Goal: Task Accomplishment & Management: Use online tool/utility

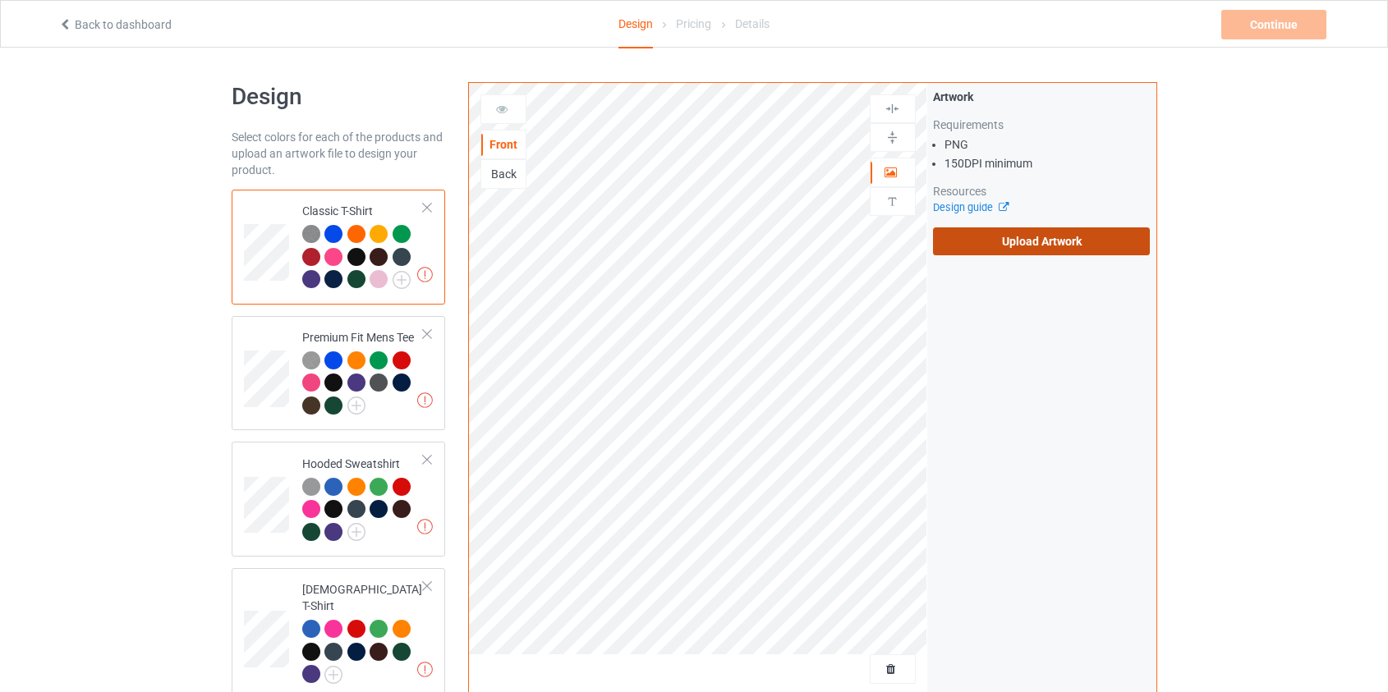
click at [1002, 246] on label "Upload Artwork" at bounding box center [1042, 241] width 218 height 28
click at [0, 0] on input "Upload Artwork" at bounding box center [0, 0] width 0 height 0
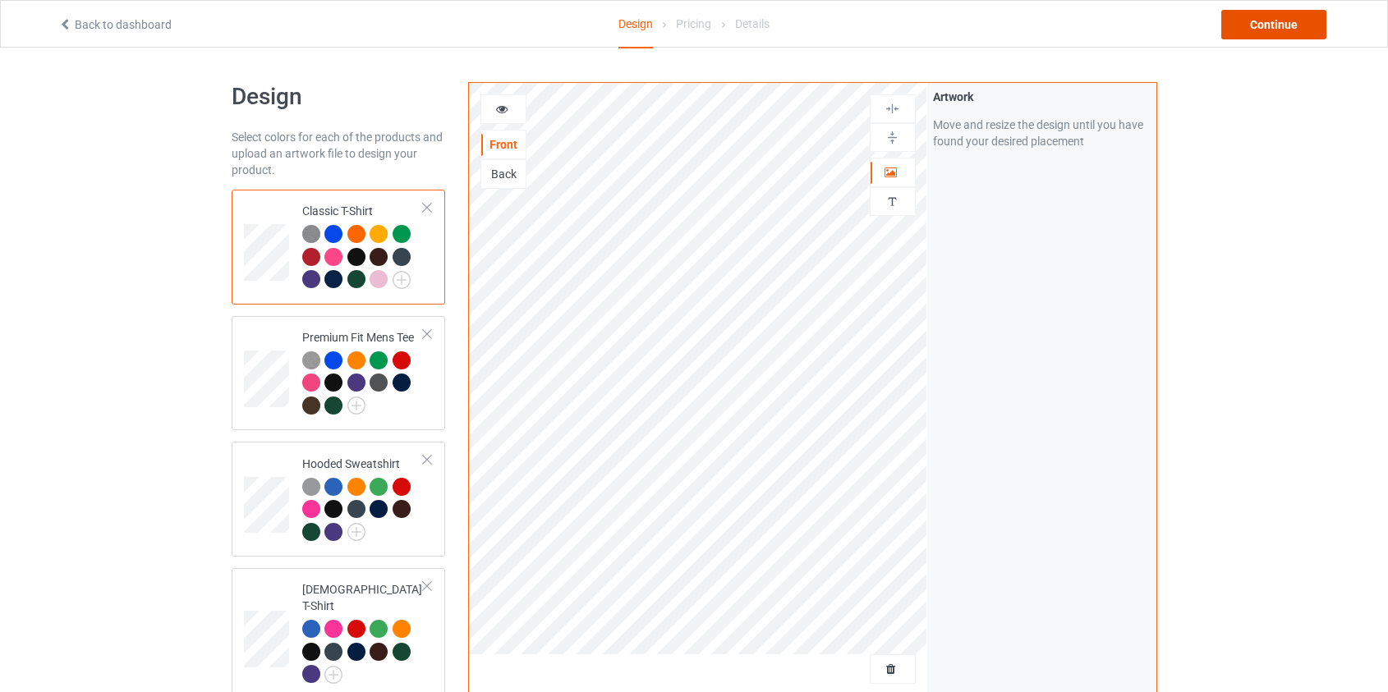
click at [1305, 24] on div "Continue" at bounding box center [1273, 25] width 105 height 30
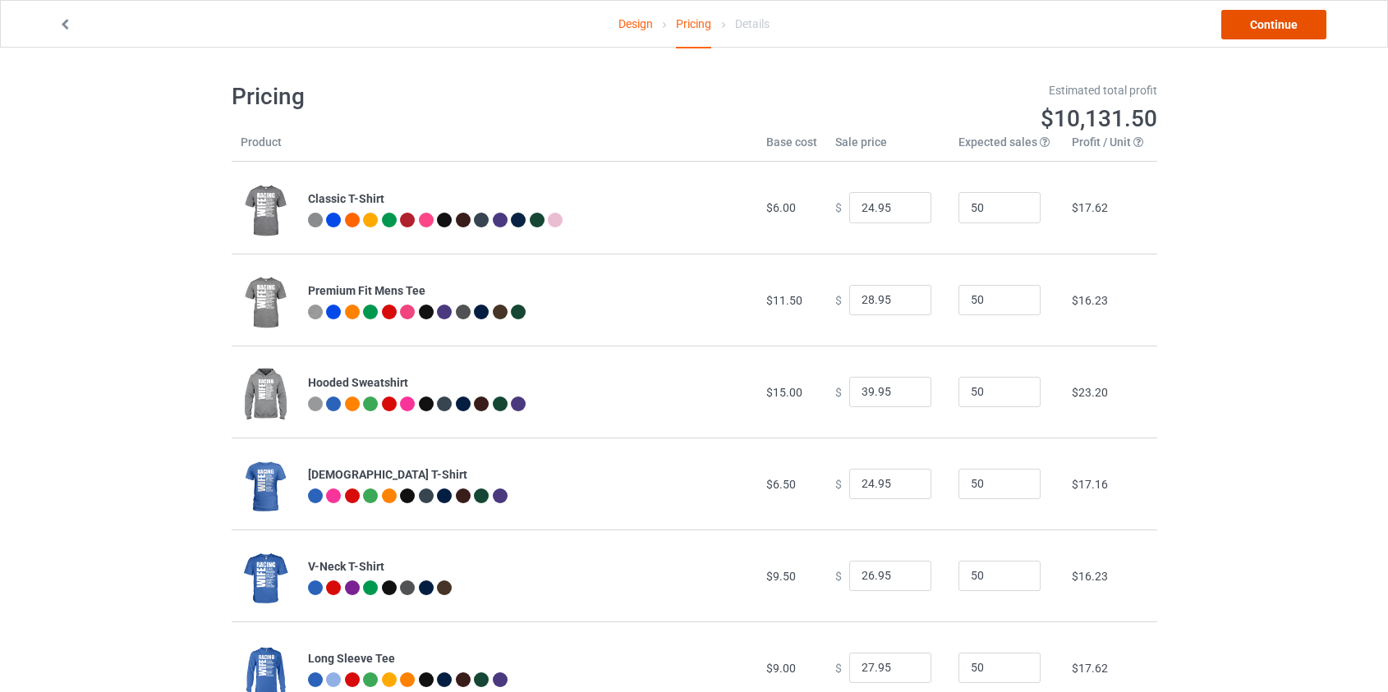
click at [1261, 30] on link "Continue" at bounding box center [1273, 25] width 105 height 30
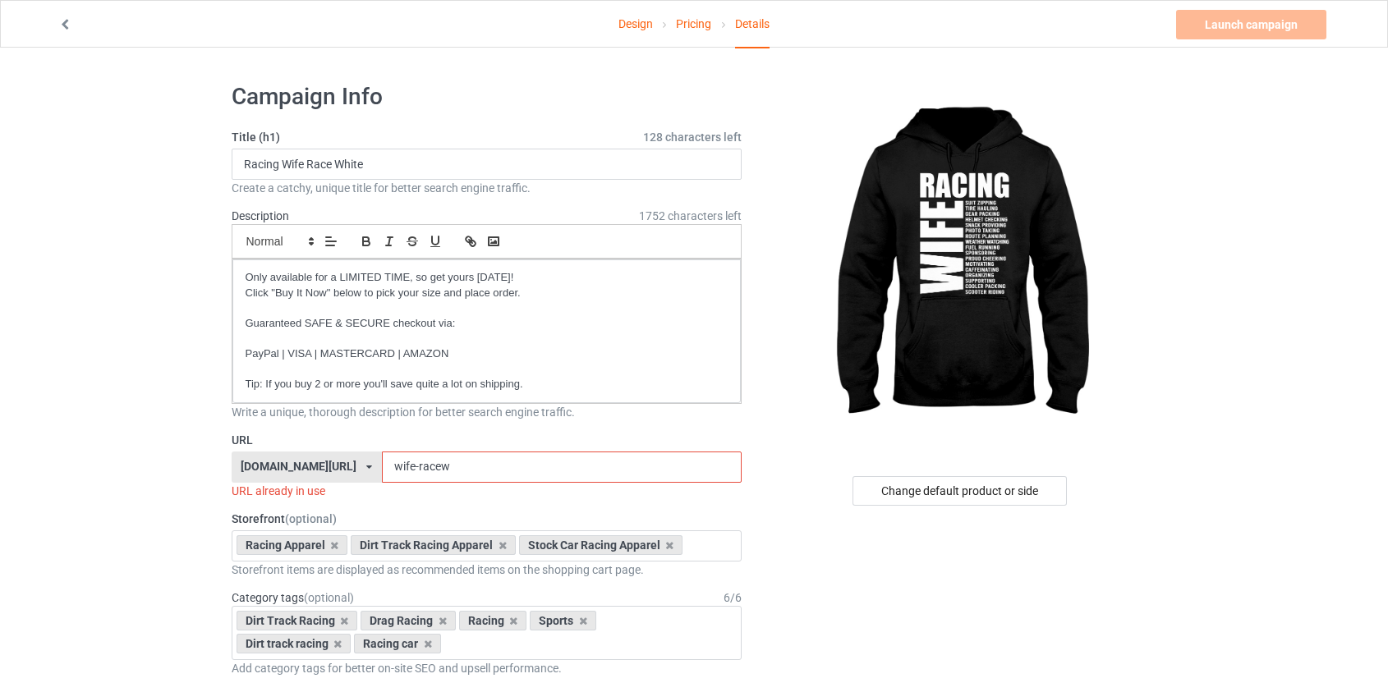
drag, startPoint x: 405, startPoint y: 465, endPoint x: 394, endPoint y: 468, distance: 11.2
click at [394, 468] on input "wife-racew" at bounding box center [562, 467] width 360 height 31
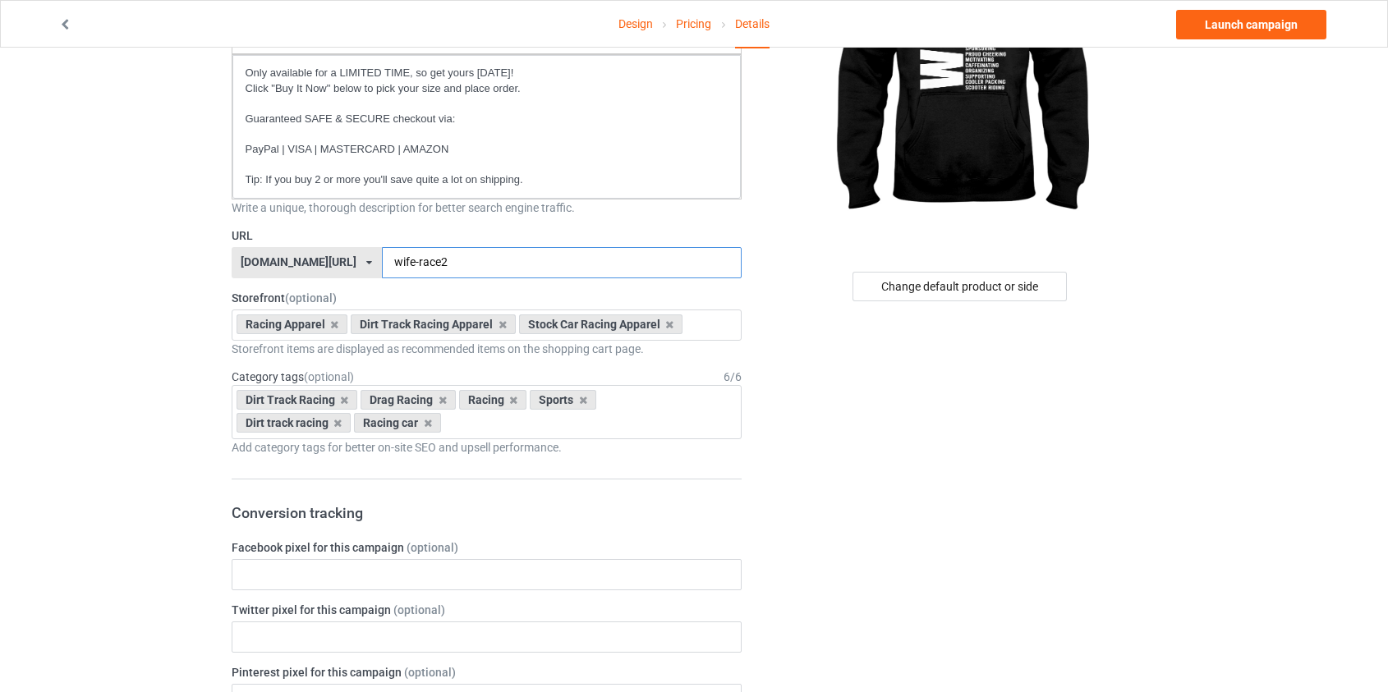
scroll to position [74, 0]
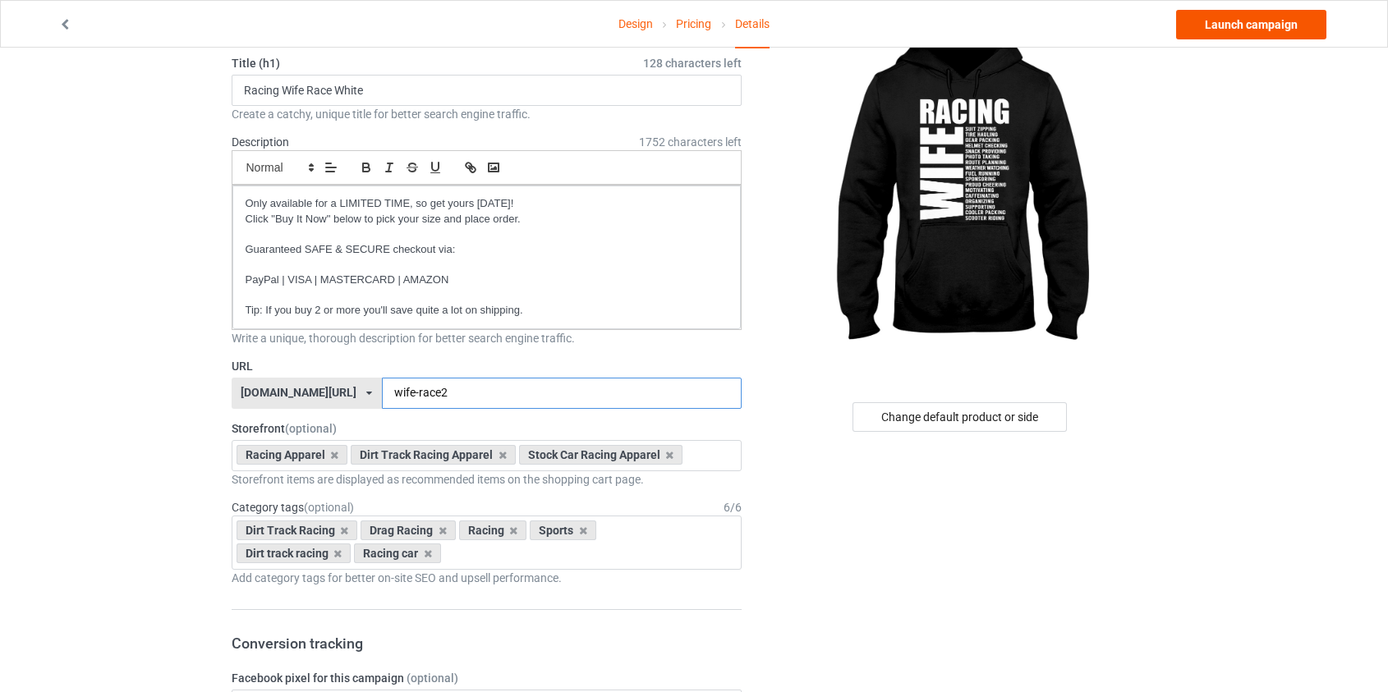
type input "wife-race2"
click at [1205, 30] on link "Launch campaign" at bounding box center [1251, 25] width 150 height 30
